Goal: Navigation & Orientation: Find specific page/section

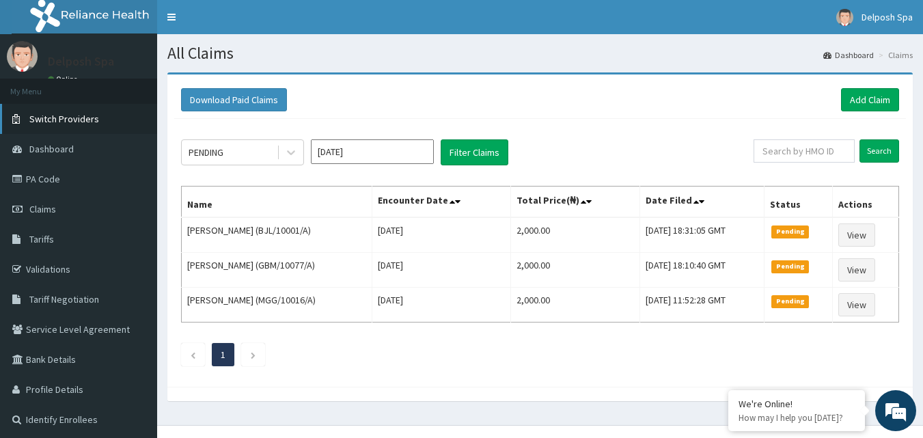
click at [77, 120] on span "Switch Providers" at bounding box center [64, 119] width 70 height 12
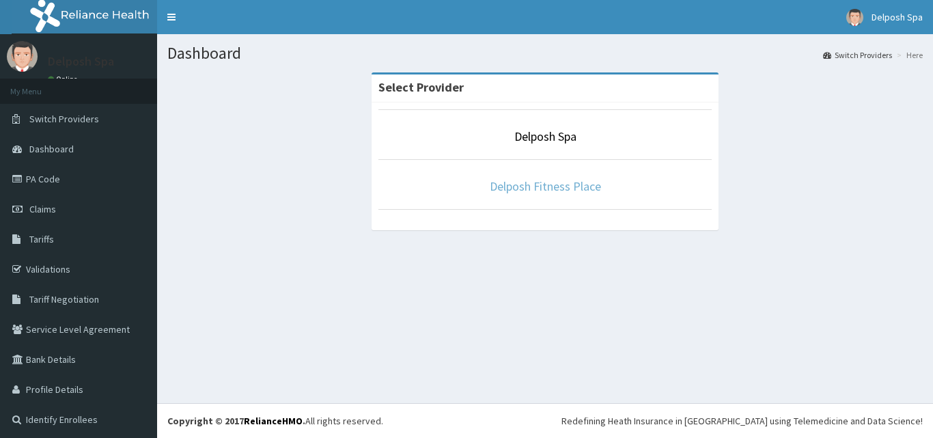
click at [537, 184] on link "Delposh Fitness Place" at bounding box center [545, 186] width 111 height 16
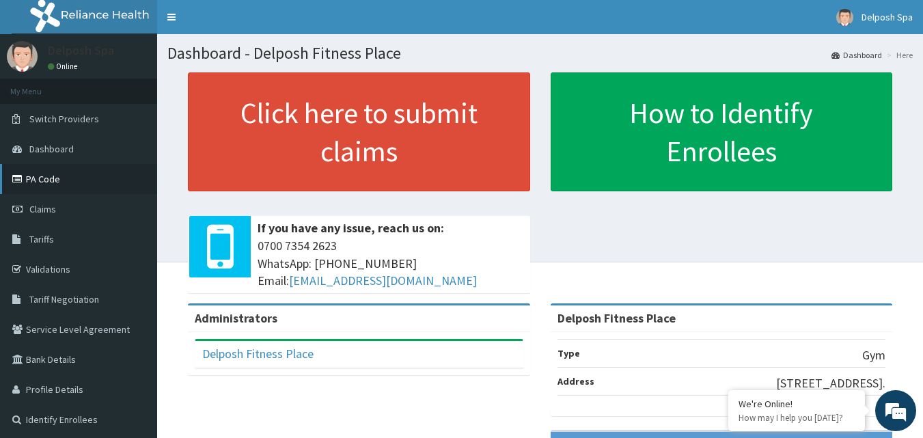
click at [59, 174] on link "PA Code" at bounding box center [78, 179] width 157 height 30
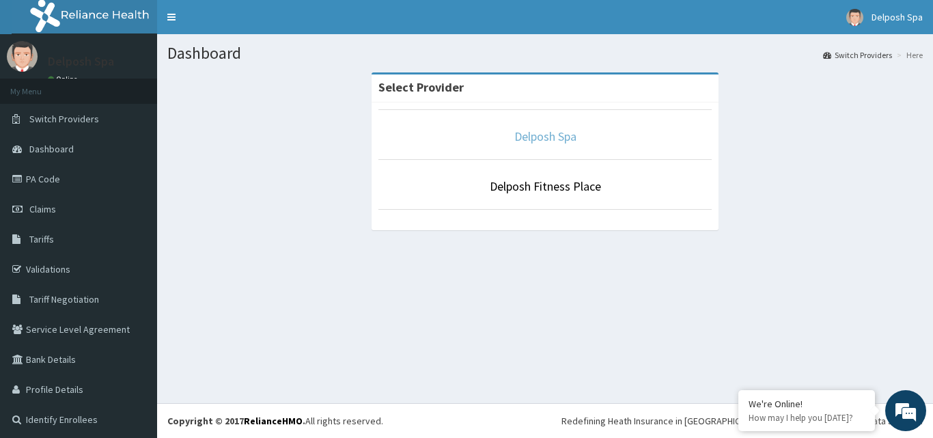
click at [525, 139] on link "Delposh Spa" at bounding box center [546, 136] width 62 height 16
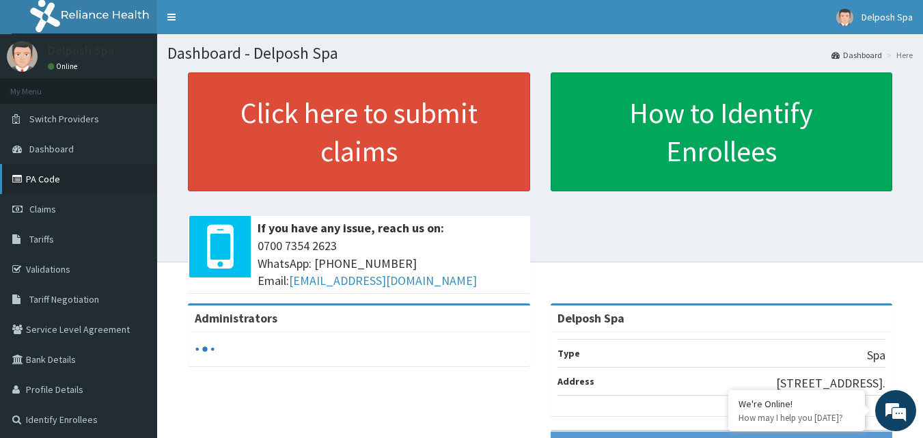
click at [59, 182] on link "PA Code" at bounding box center [78, 179] width 157 height 30
